Goal: Transaction & Acquisition: Purchase product/service

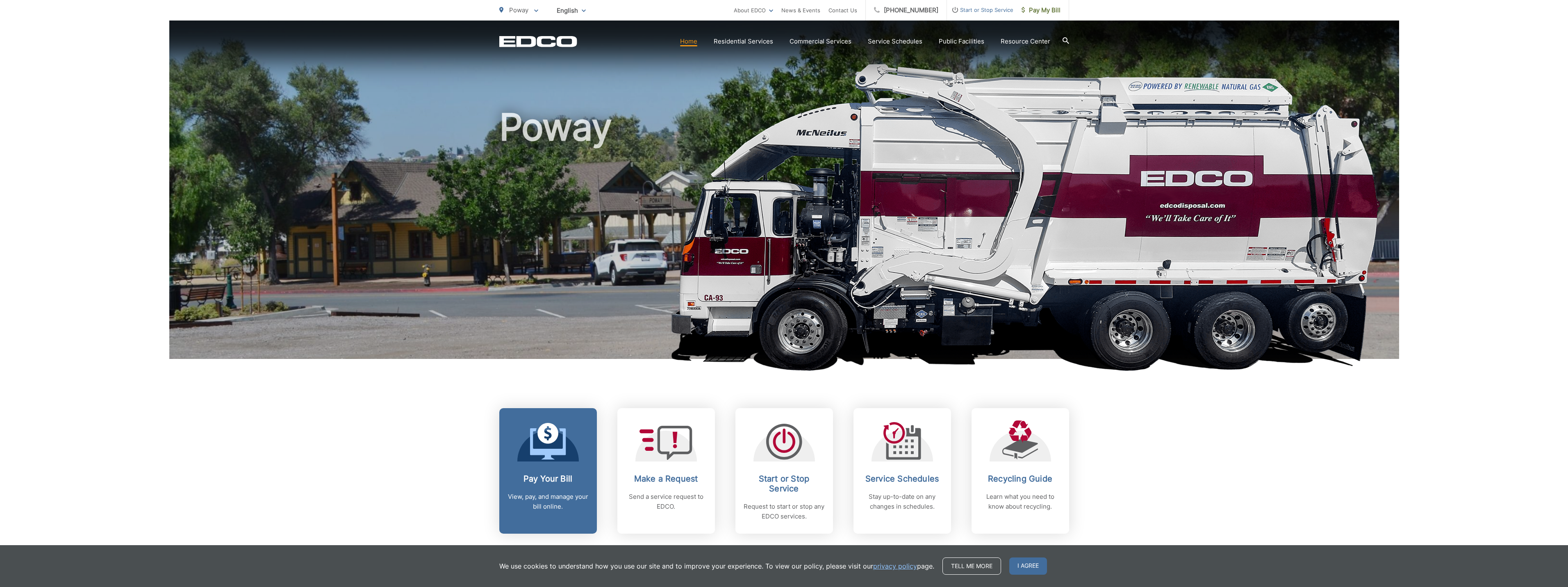
click at [552, 465] on link "Pay Your Bill View, pay, and manage your bill online." at bounding box center [548, 471] width 98 height 125
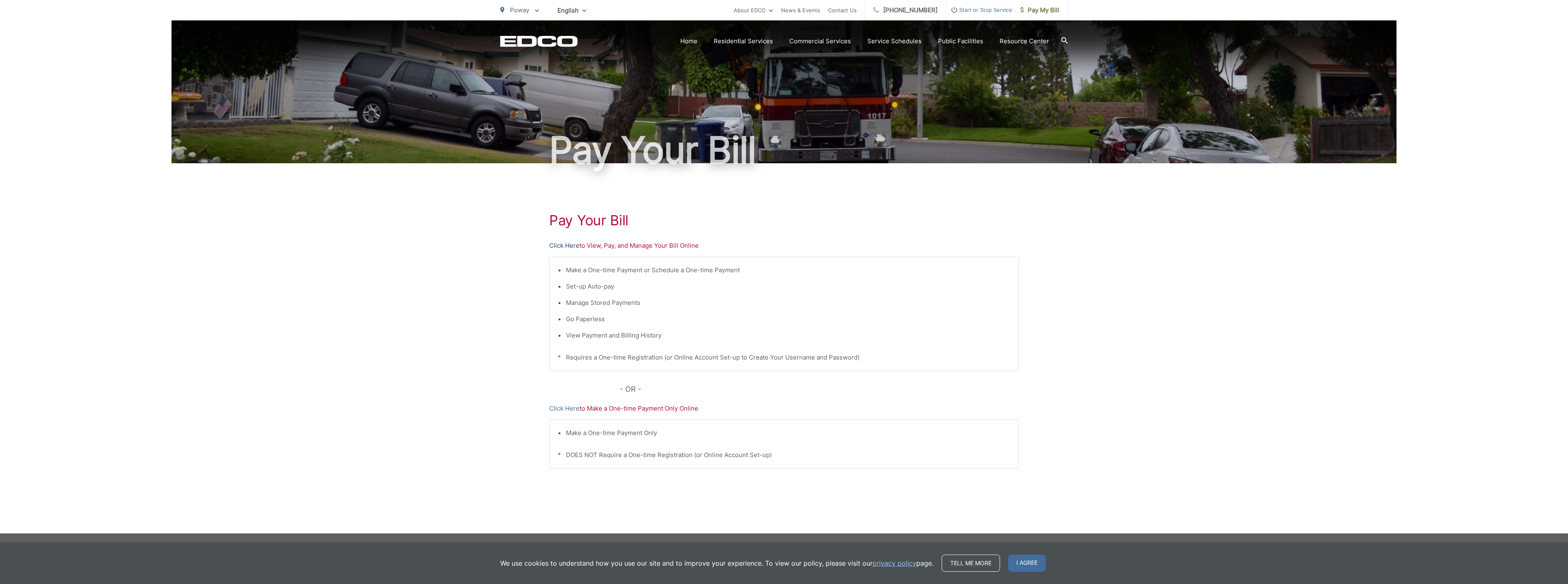
click at [574, 246] on link "Click Here" at bounding box center [564, 246] width 30 height 10
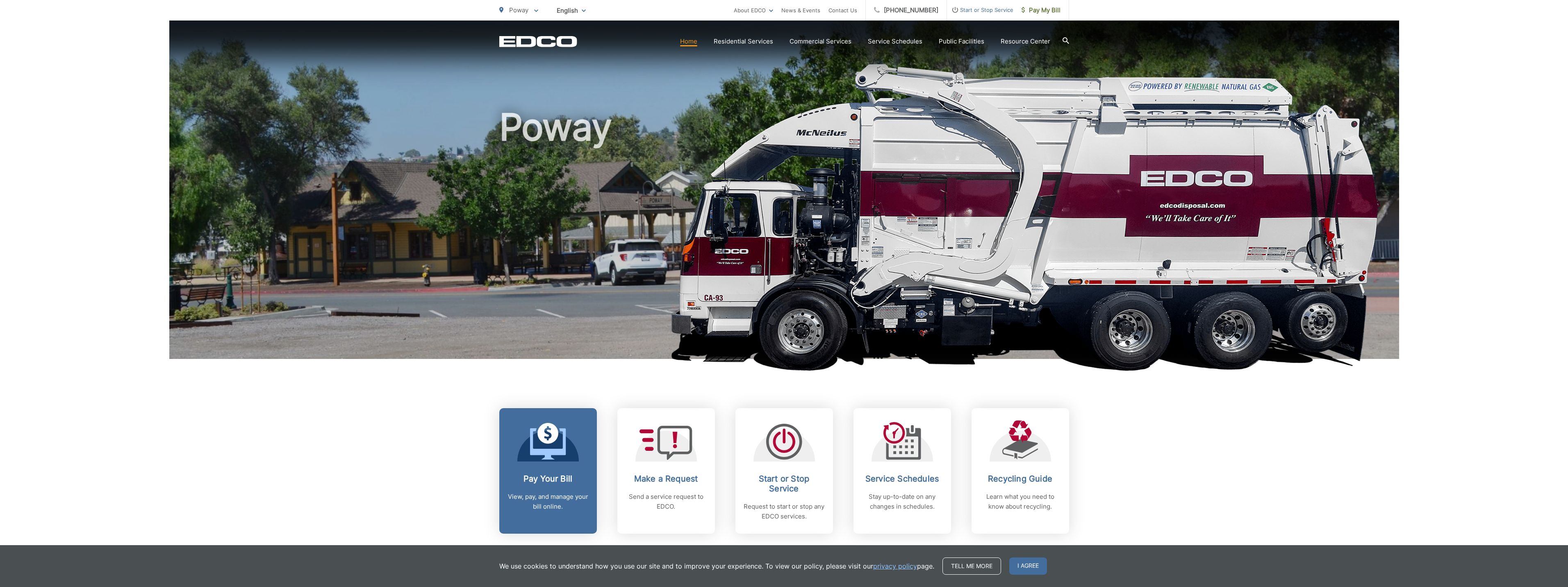
click at [547, 443] on icon at bounding box center [547, 433] width 21 height 21
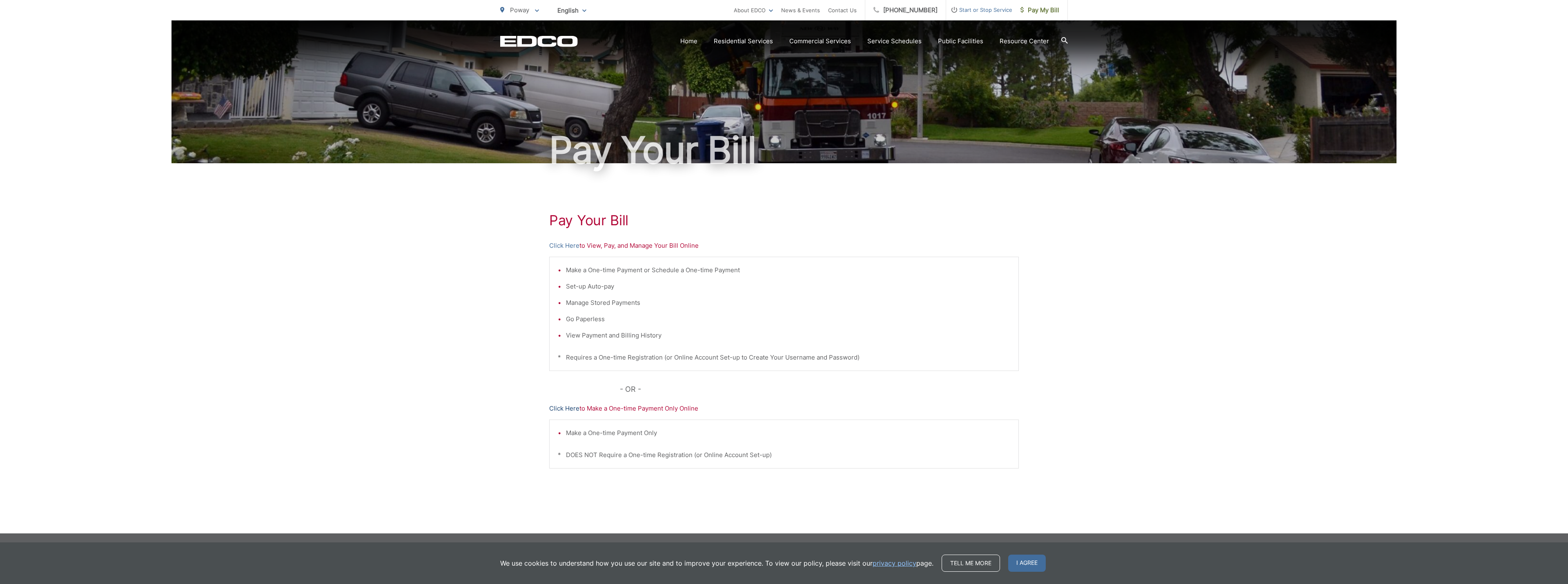
click at [573, 409] on link "Click Here" at bounding box center [564, 409] width 30 height 10
